Goal: Information Seeking & Learning: Learn about a topic

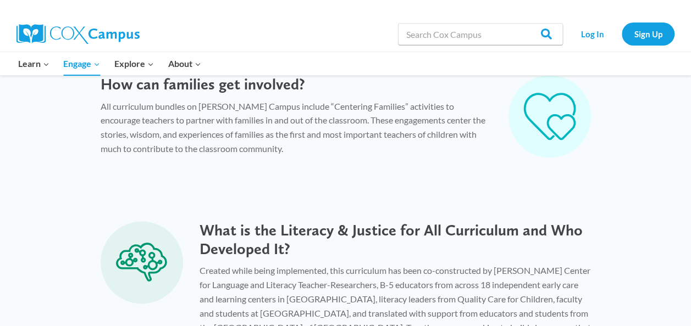
scroll to position [725, 0]
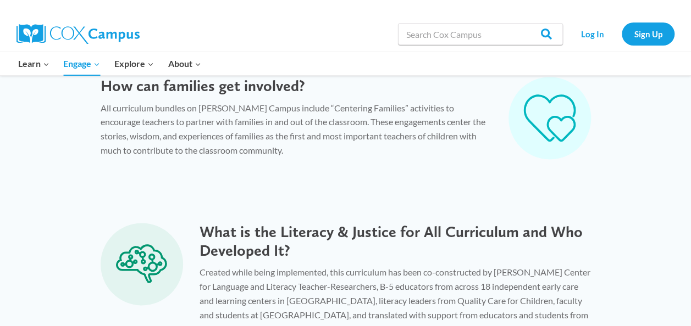
click at [315, 109] on p "All curriculum bundles on [PERSON_NAME] Campus include “Centering Families” act…" at bounding box center [296, 129] width 391 height 56
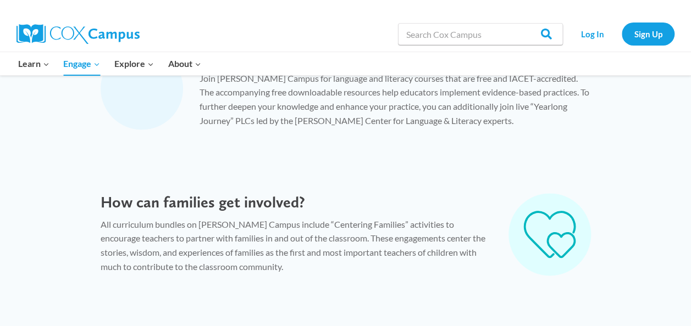
scroll to position [0, 0]
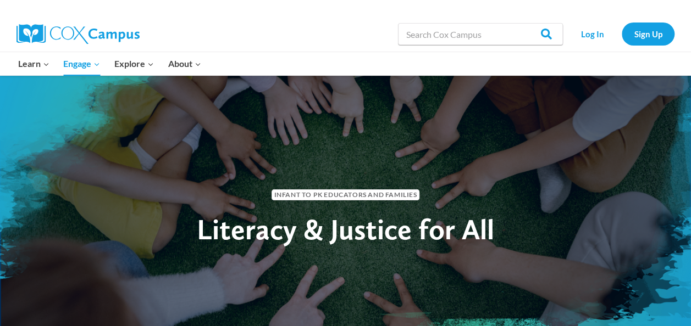
click at [144, 158] on div "Infant to PK Educators and Families Literacy & Justice for All" at bounding box center [345, 212] width 691 height 275
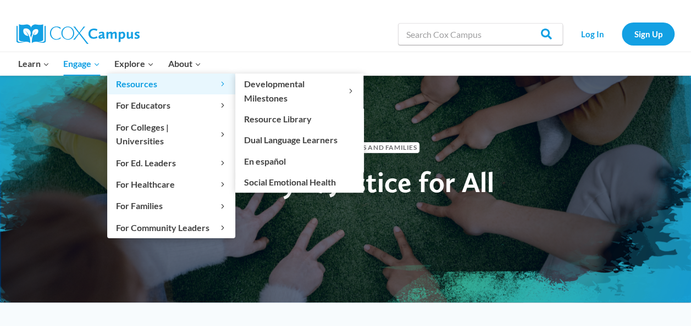
scroll to position [47, 0]
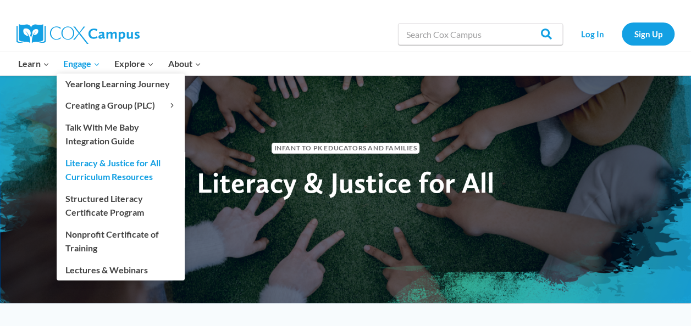
click at [59, 59] on link "Engage Expand" at bounding box center [82, 63] width 51 height 23
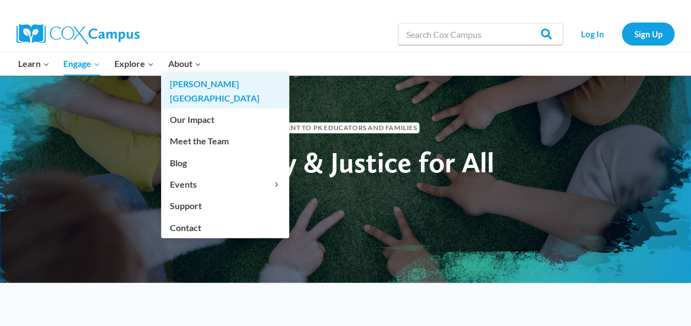
scroll to position [65, 0]
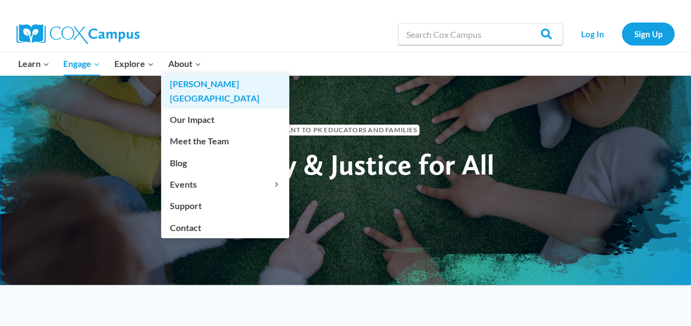
click at [170, 90] on link "[PERSON_NAME][GEOGRAPHIC_DATA]" at bounding box center [225, 91] width 128 height 35
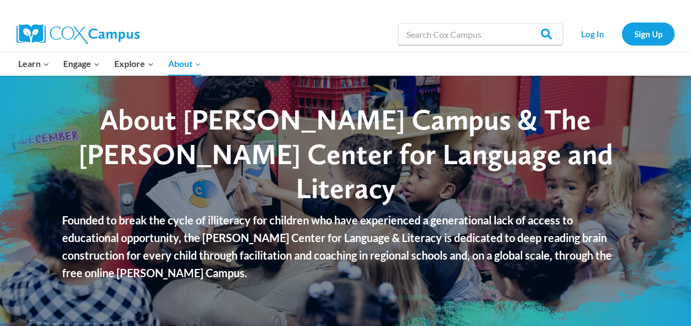
scroll to position [15, 0]
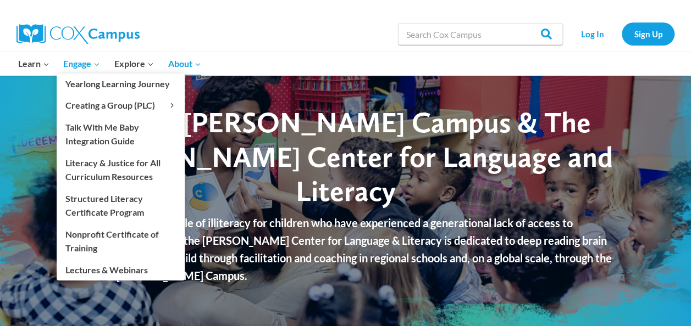
click at [93, 64] on icon "Expand" at bounding box center [97, 64] width 8 height 8
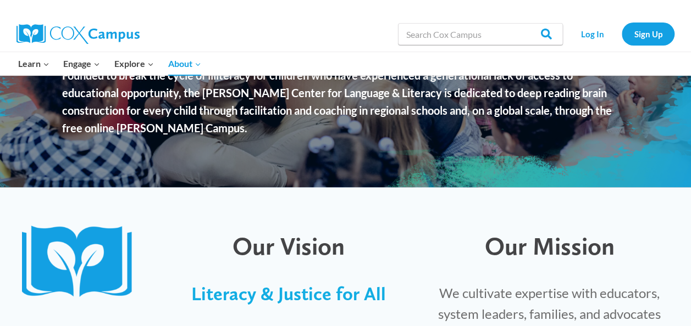
scroll to position [170, 0]
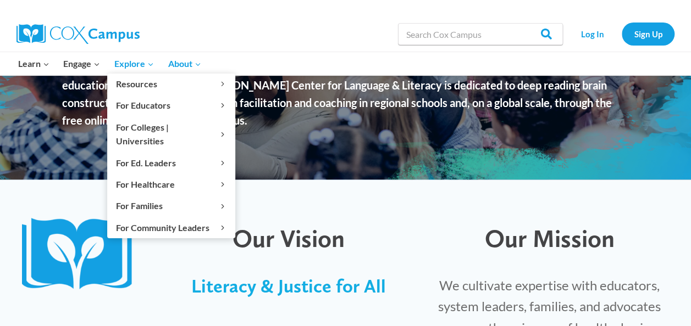
click at [149, 55] on link "Explore Expand" at bounding box center [134, 63] width 54 height 23
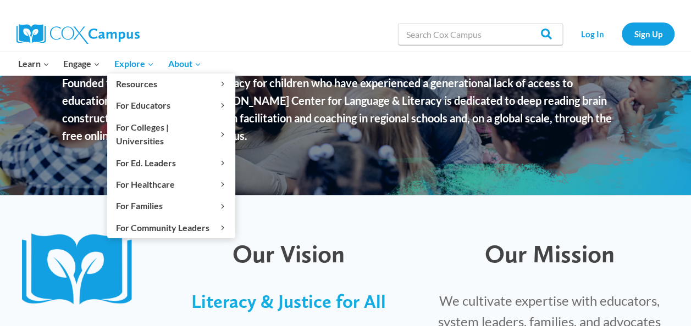
scroll to position [229, 0]
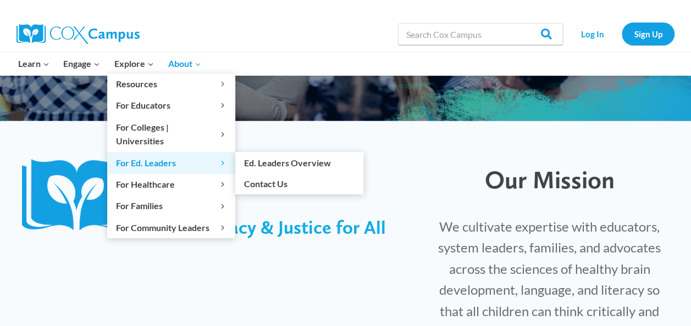
click at [178, 156] on span "For Ed. Leaders Expand" at bounding box center [171, 163] width 110 height 14
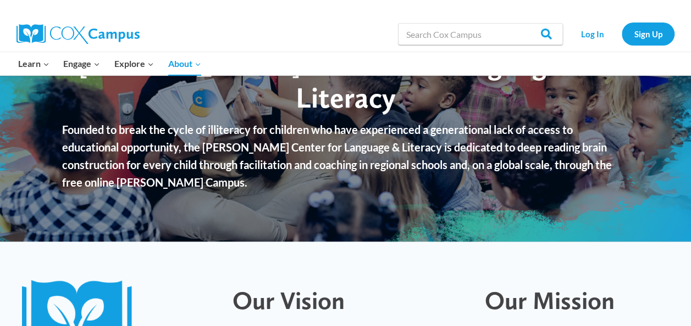
scroll to position [162, 0]
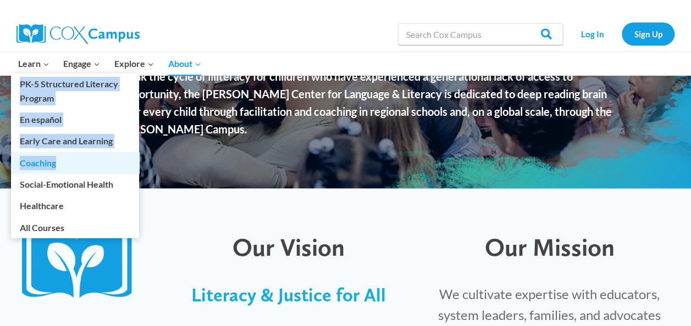
drag, startPoint x: 41, startPoint y: 63, endPoint x: 68, endPoint y: 156, distance: 97.2
click at [57, 75] on li "Learn Expand PK-5 Structured Literacy Program En español Early Care and Learnin…" at bounding box center [34, 63] width 46 height 23
click at [39, 160] on link "Coaching" at bounding box center [75, 162] width 128 height 21
